Goal: Task Accomplishment & Management: Use online tool/utility

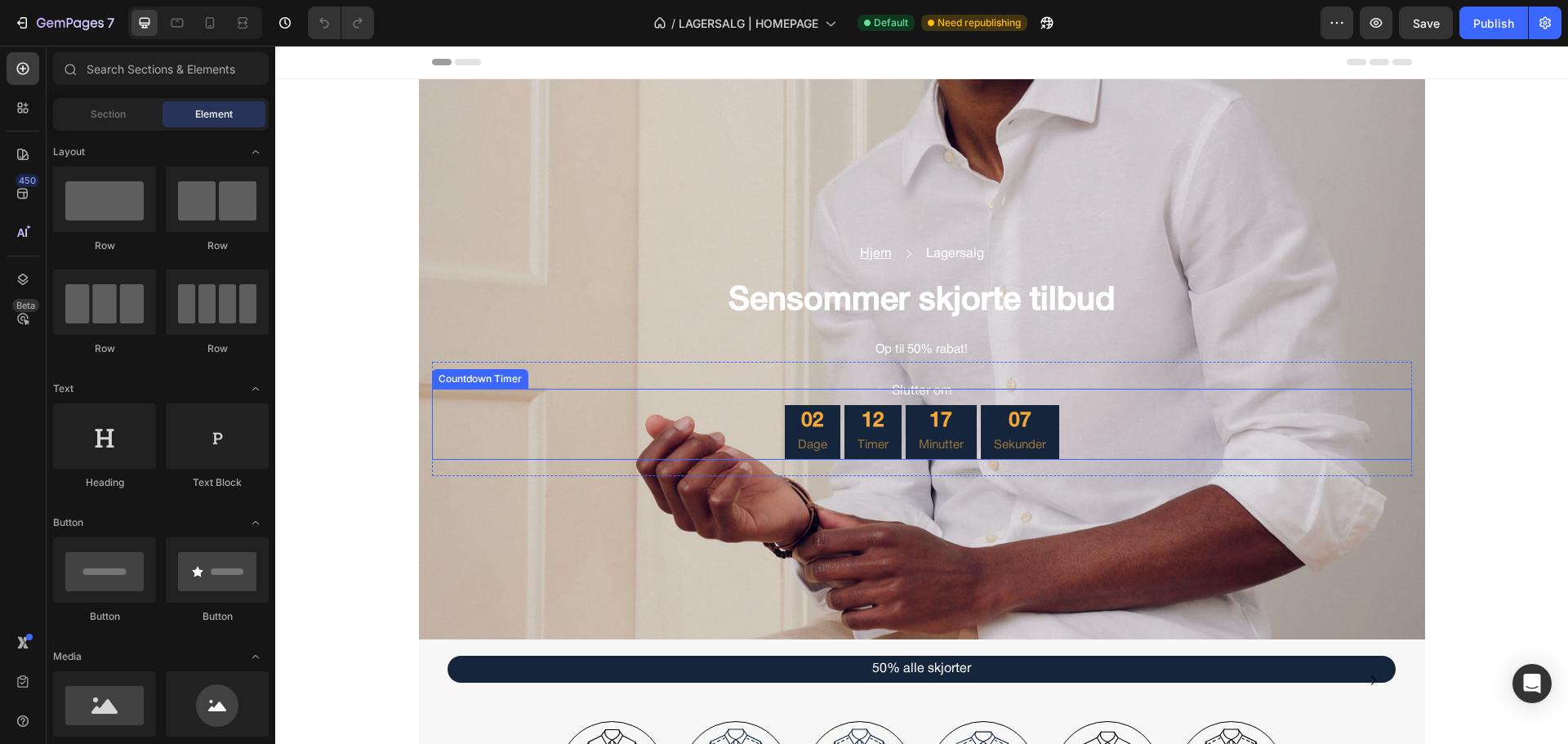
click at [828, 426] on div "02 Dage" at bounding box center [813, 433] width 56 height 56
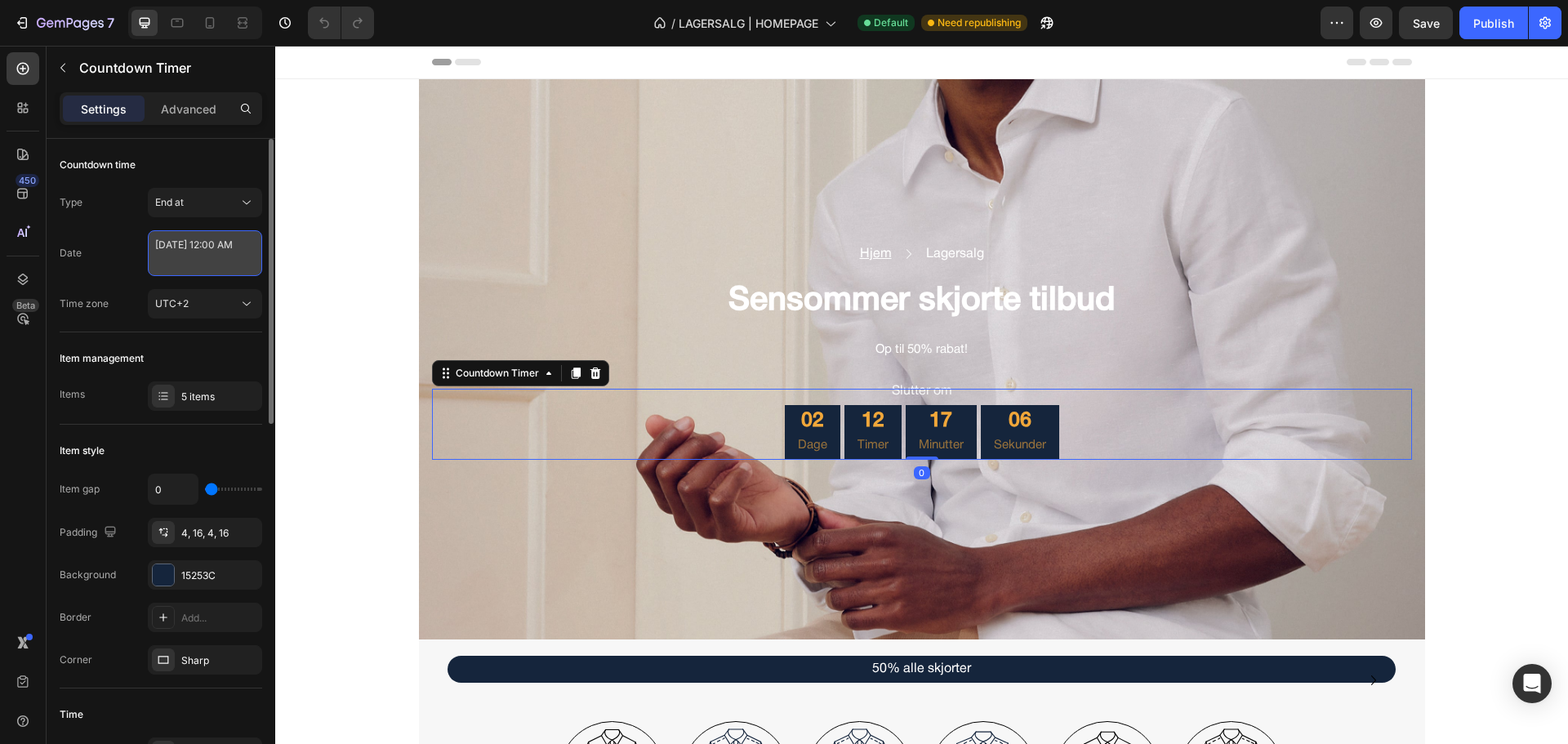
click at [213, 252] on textarea "[DATE] 12:00 AM" at bounding box center [205, 253] width 114 height 46
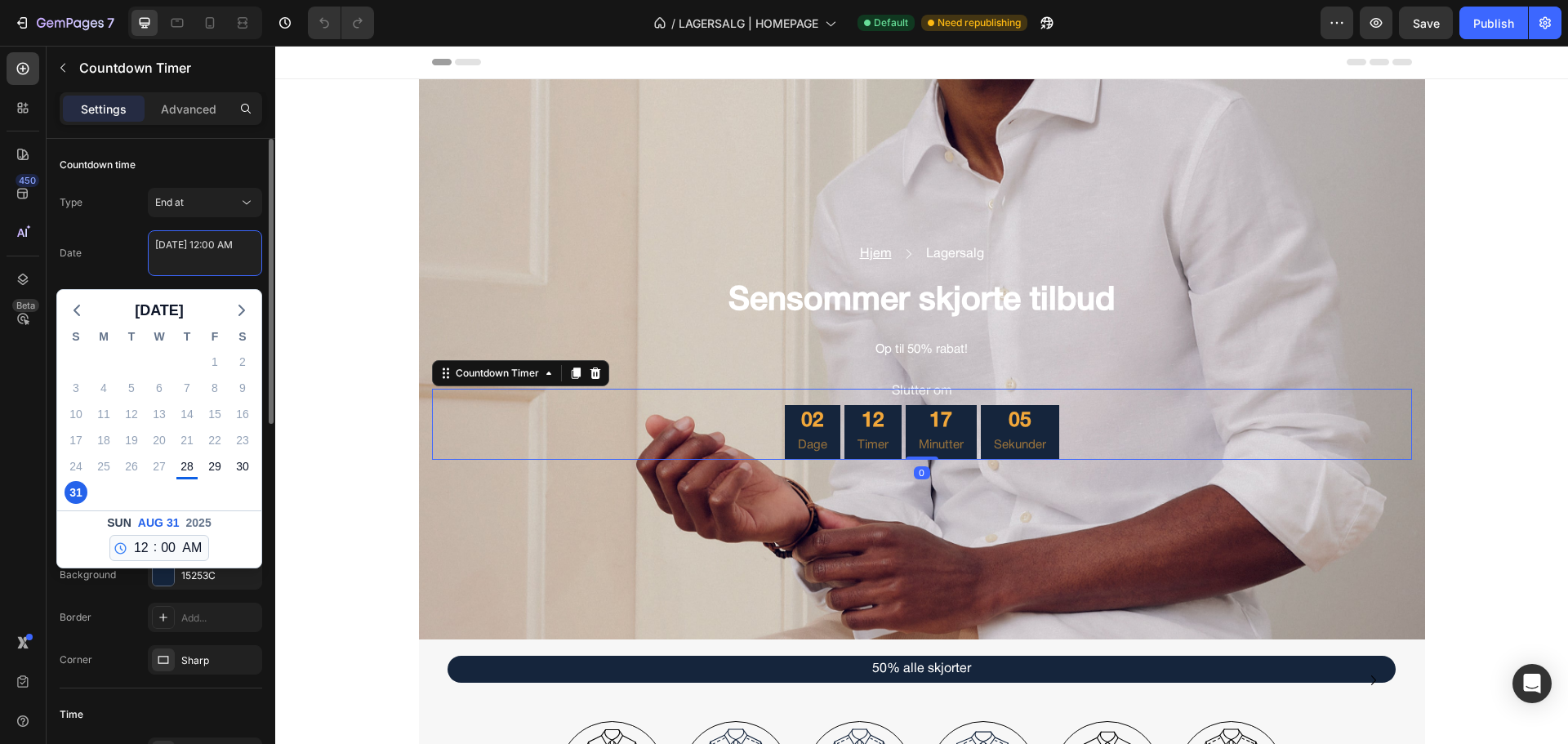
select select "556578303833473835"
select select "556578260930003755"
select select "556578260889895723"
select select "566437482804806722"
select select "556578260891337515"
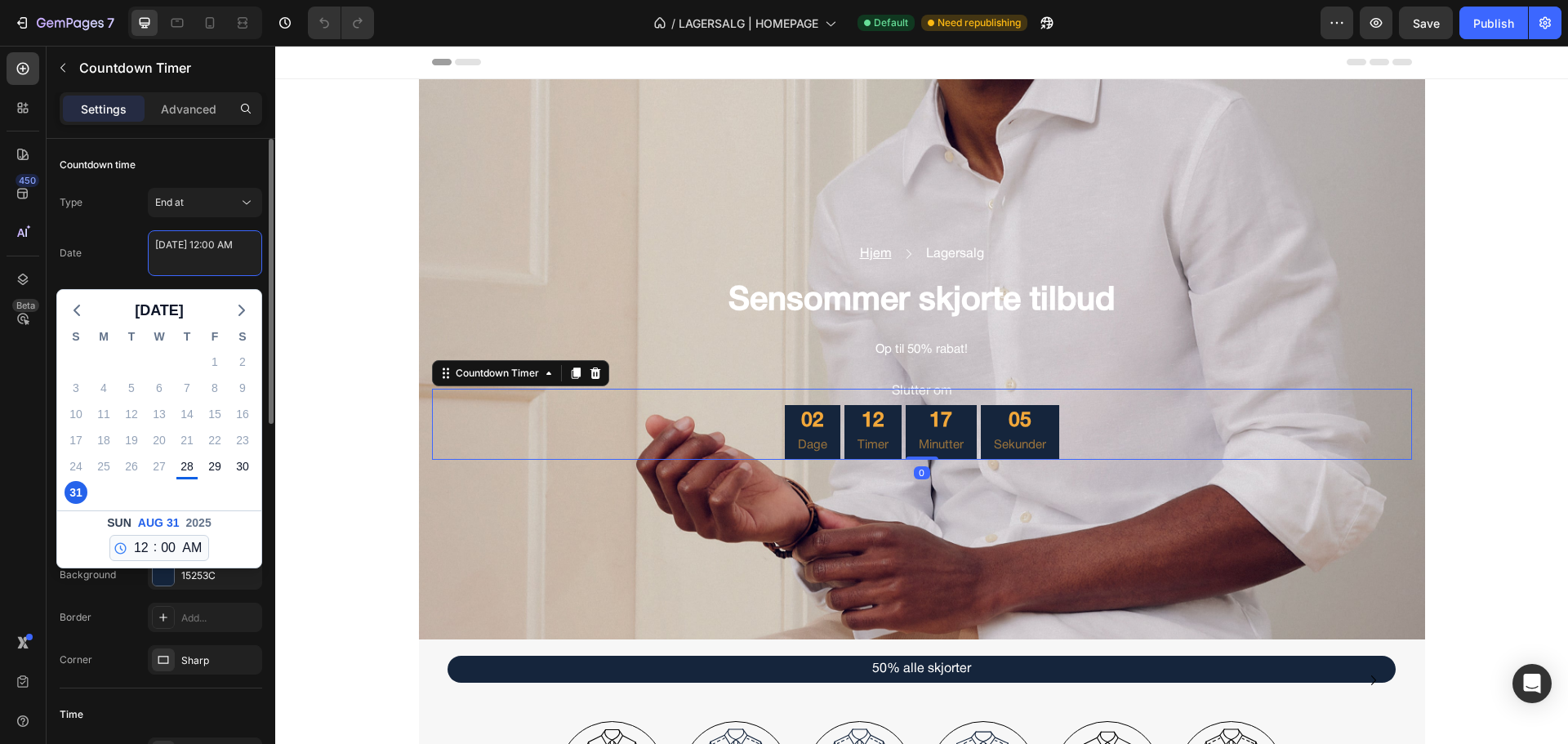
select select "556578303827575595"
select select "556578413563151147"
select select "556578382648050475"
select select "556578260960281387"
select select "556578258805850923"
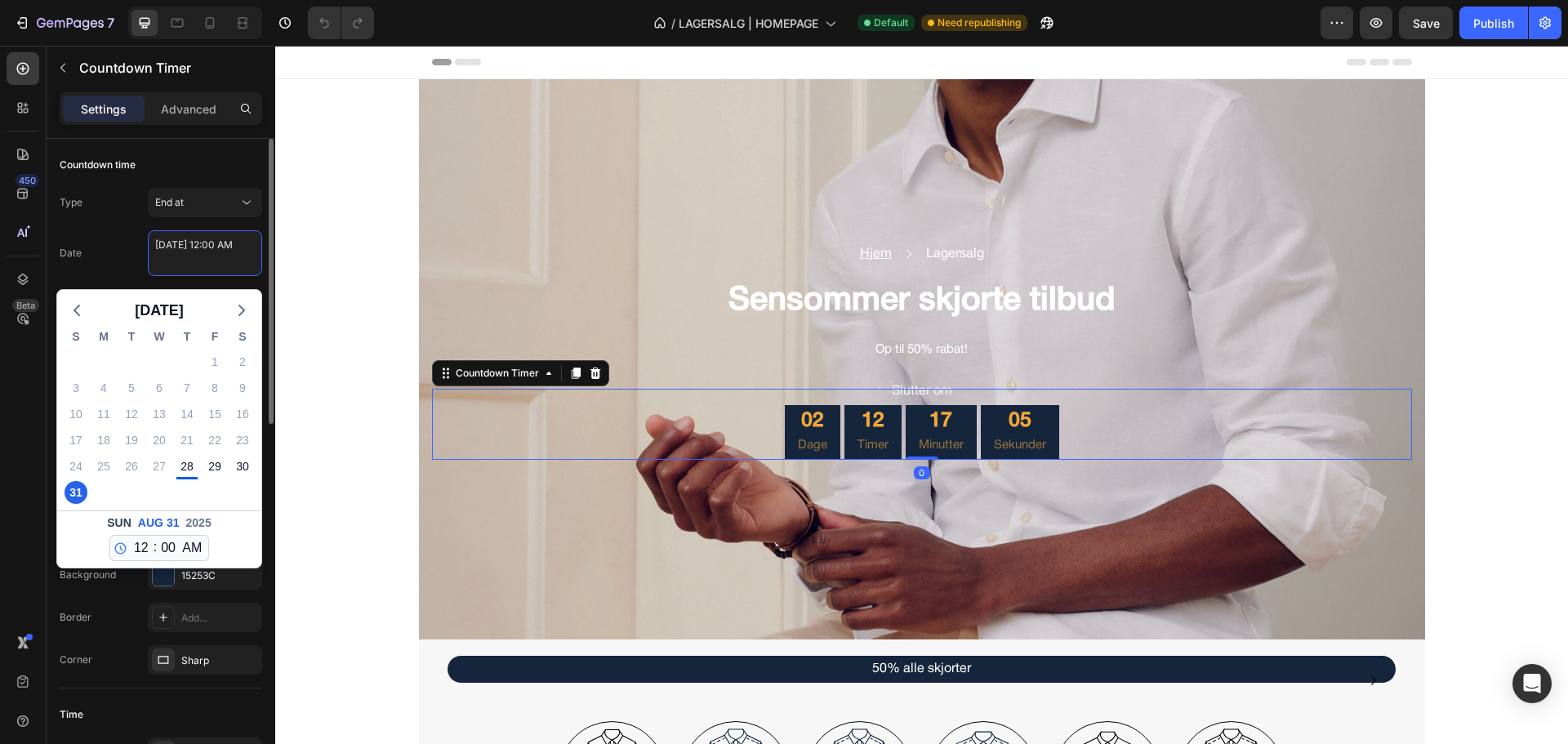
select select "556578303826854699"
select select "556578258888164139"
select select "556578258800870187"
select select "556578258820989739"
select select "556578088232616747"
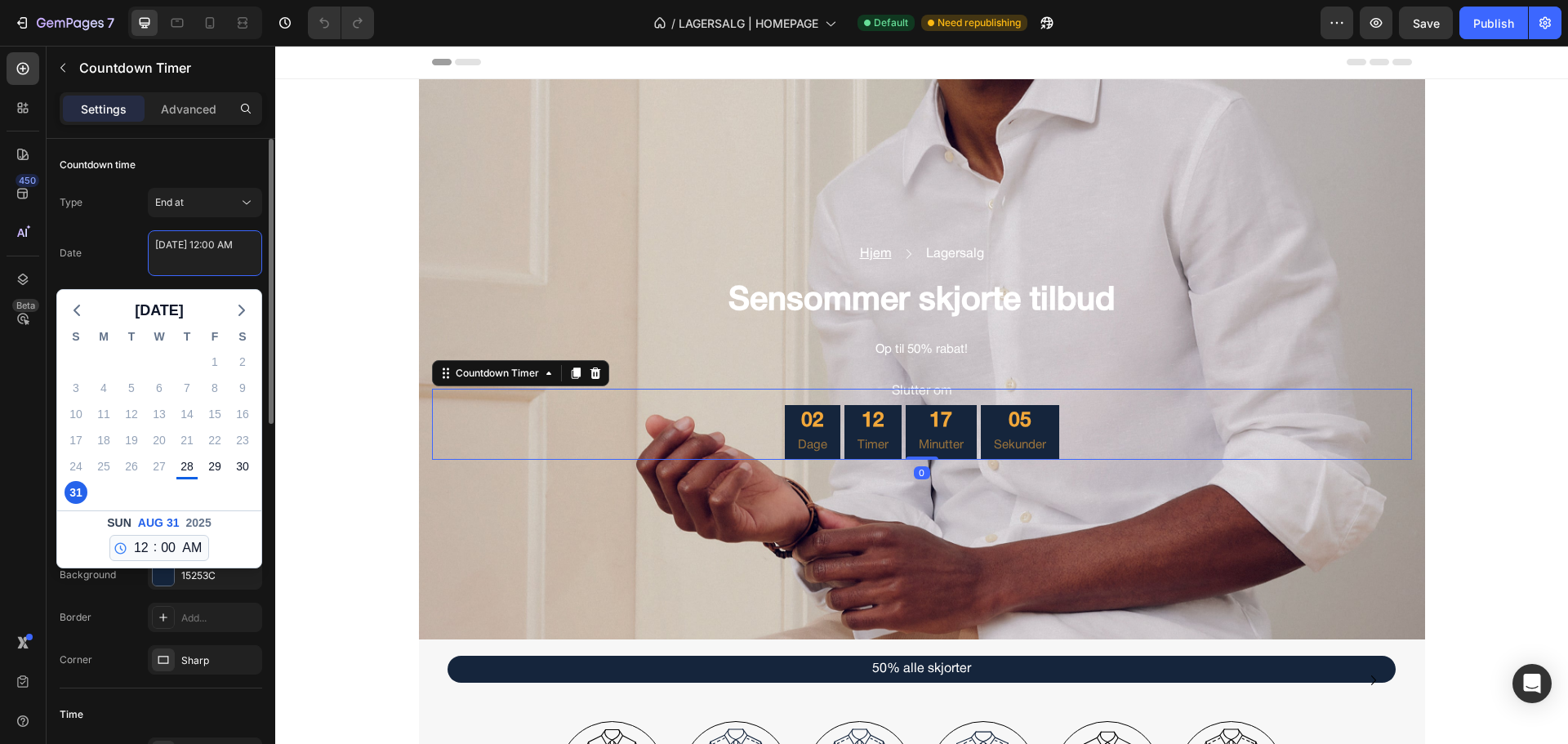
select select "556578303852217131"
select select "556578260945470251"
select select "556578258895176491"
select select "556578258770985771"
select select "556578035697582891"
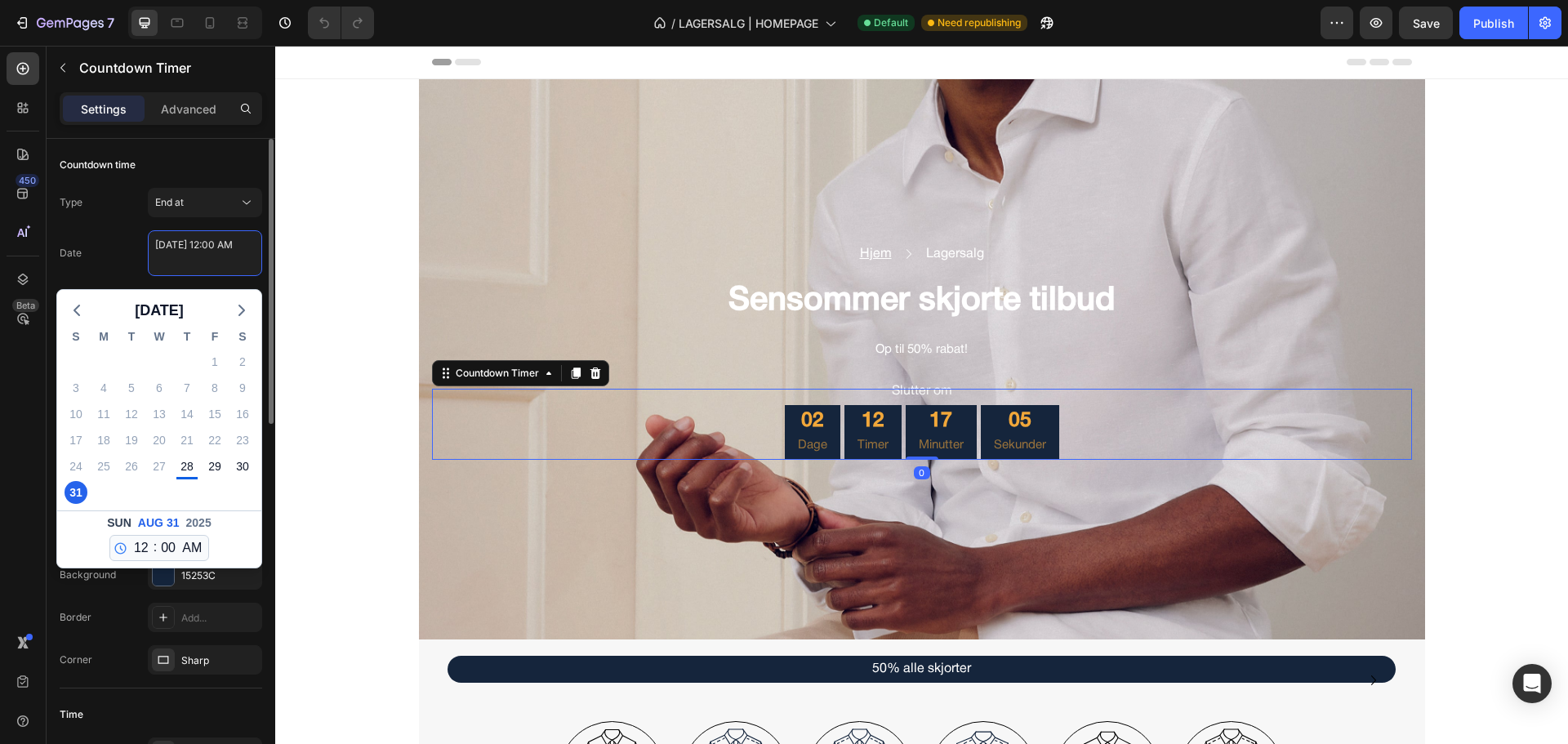
select select "556578035713508139"
click at [246, 311] on icon "button" at bounding box center [242, 310] width 20 height 20
click at [101, 363] on div "1" at bounding box center [104, 362] width 23 height 23
type textarea "[DATE] 12:00 AM"
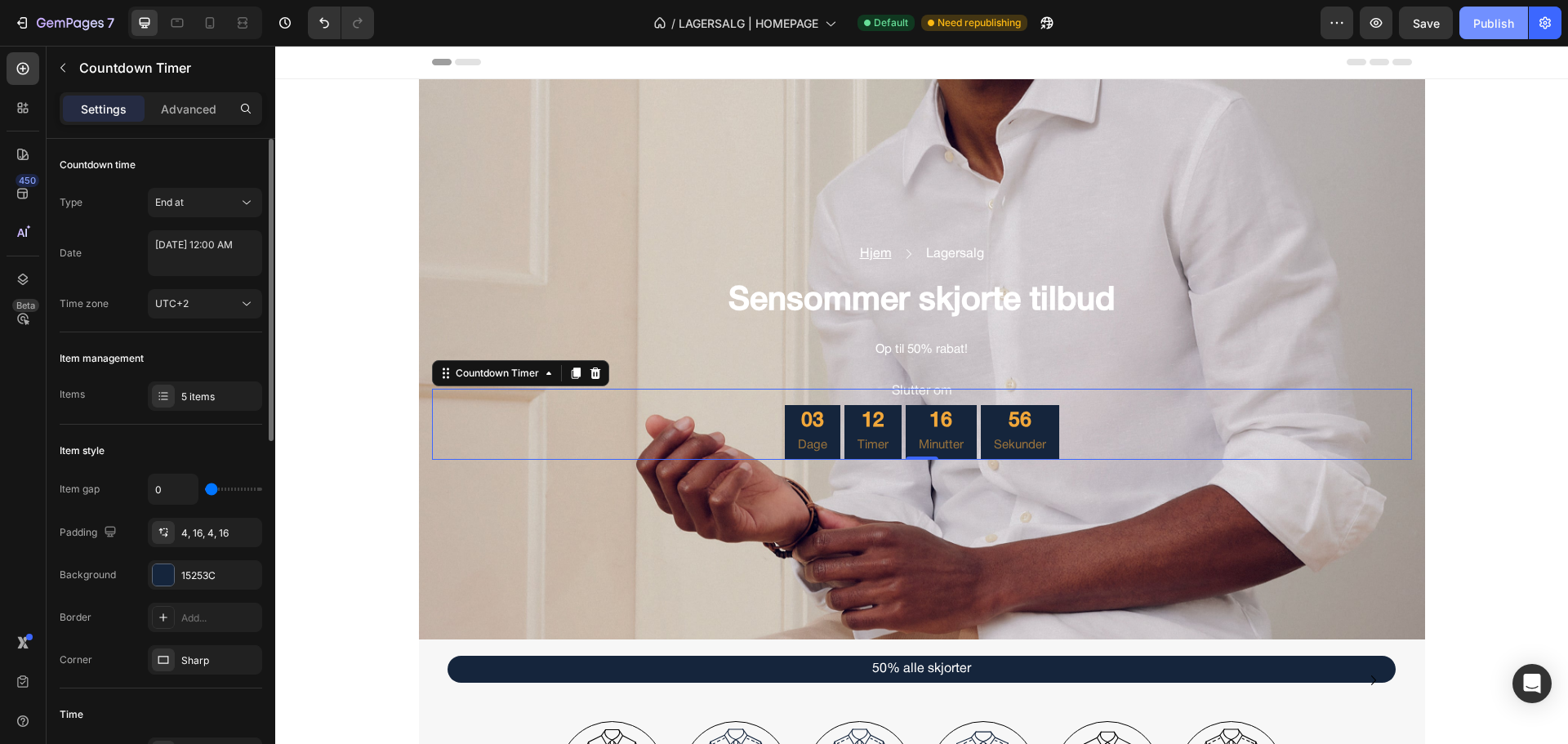
click at [1493, 28] on div "Publish" at bounding box center [1494, 23] width 41 height 17
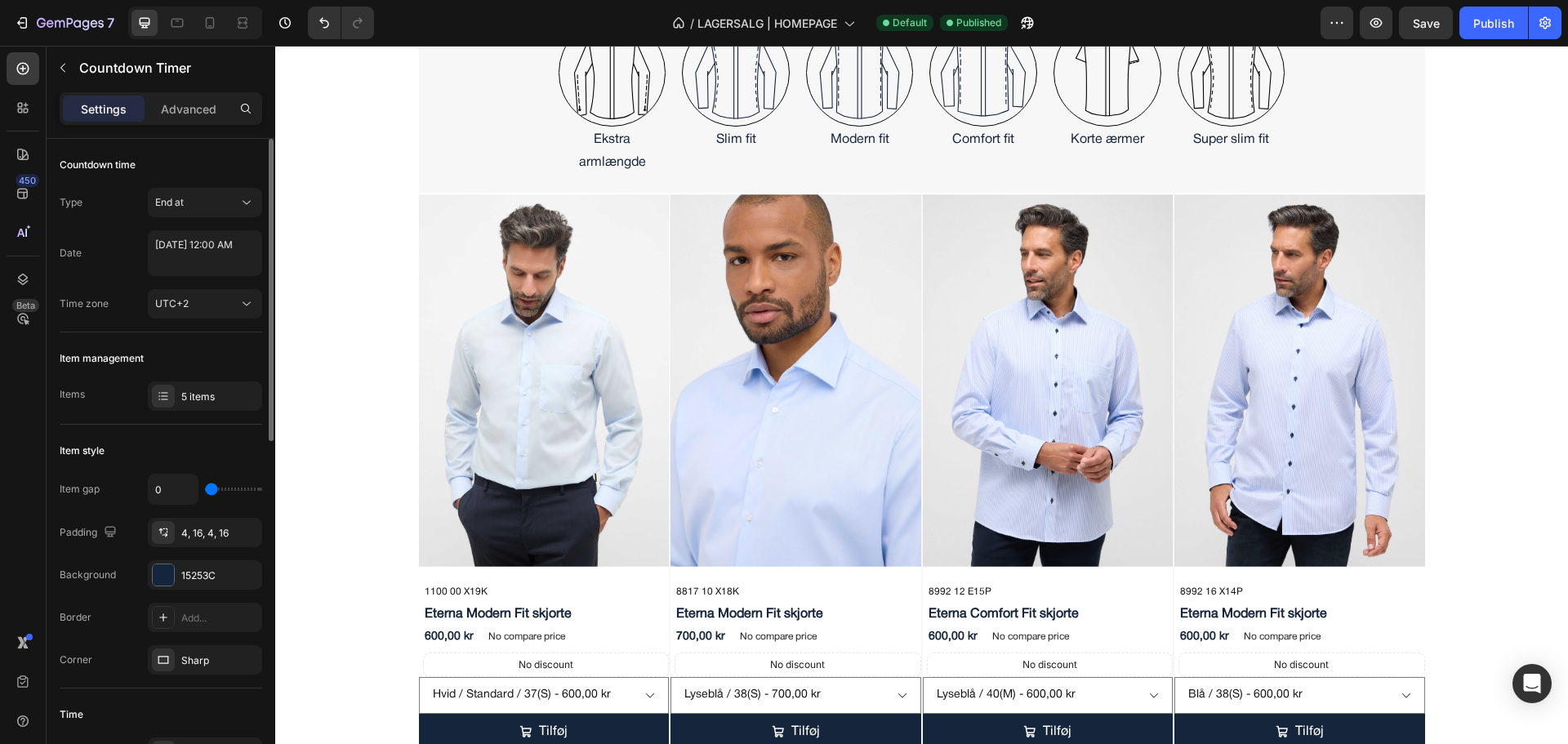
scroll to position [572, 0]
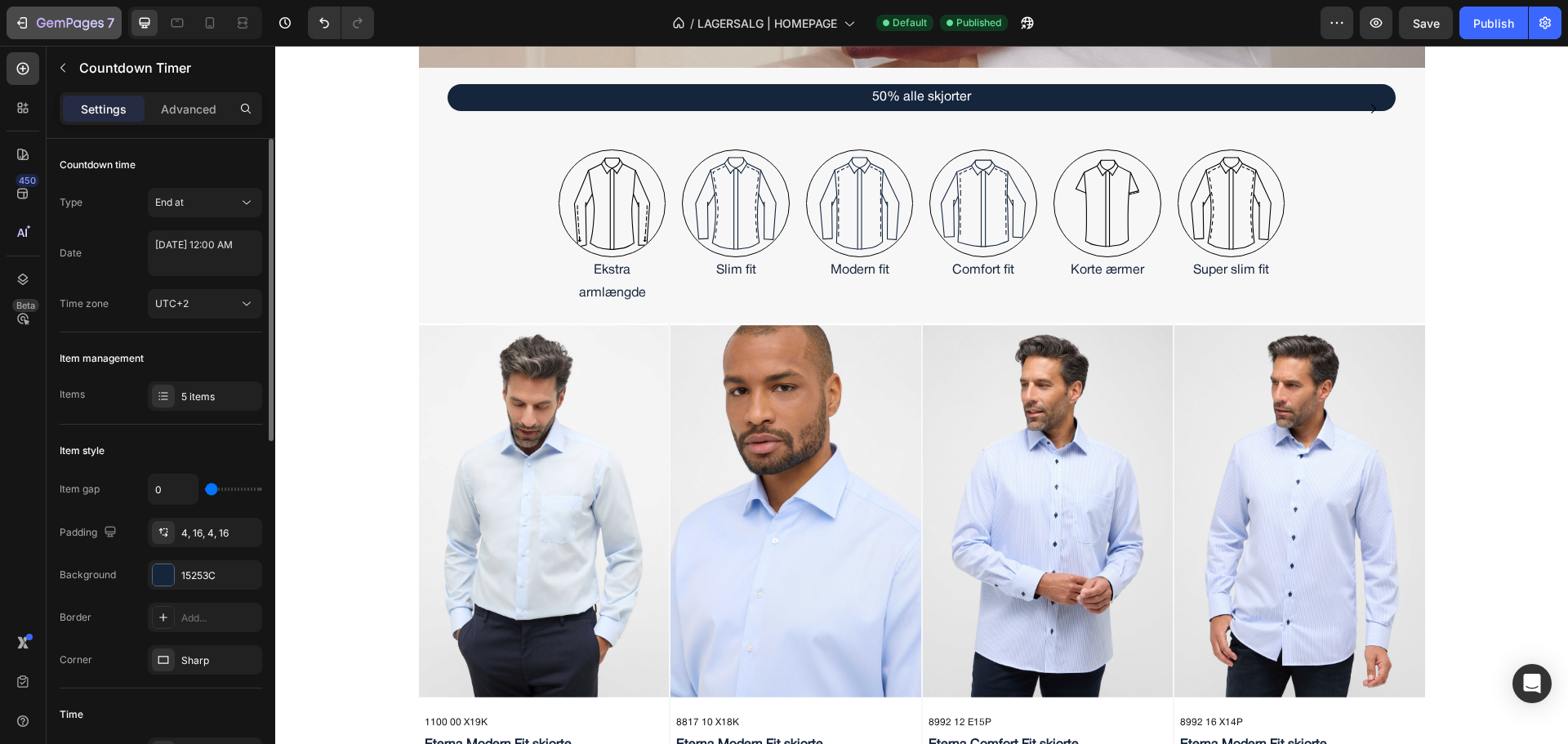
click at [29, 16] on icon "button" at bounding box center [22, 23] width 16 height 16
